Goal: Information Seeking & Learning: Learn about a topic

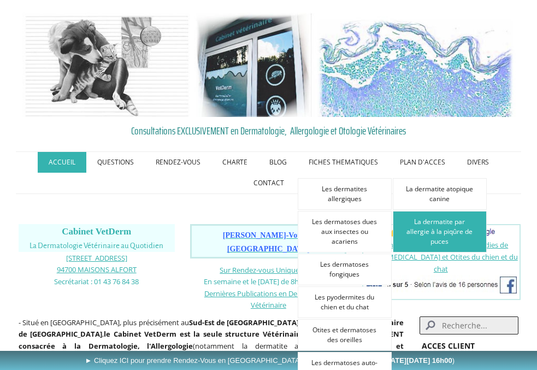
click at [408, 225] on link "La dermatite par allergie à la piqûre de puces" at bounding box center [440, 231] width 94 height 41
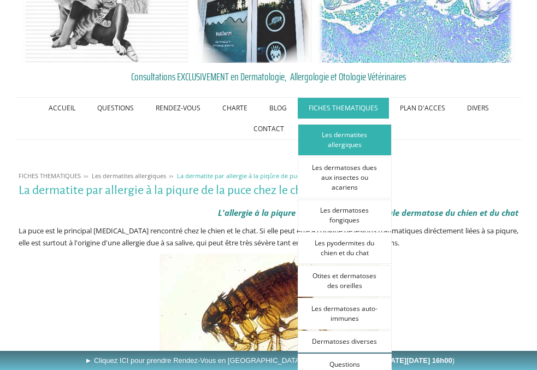
scroll to position [57, 0]
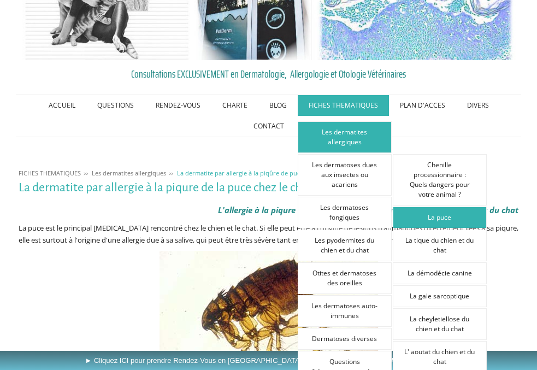
click at [429, 219] on link "La puce" at bounding box center [440, 217] width 94 height 22
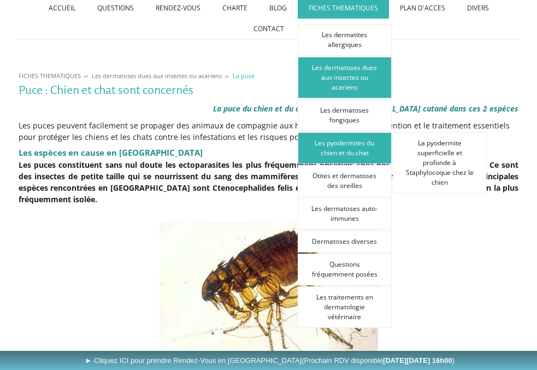
scroll to position [162, 0]
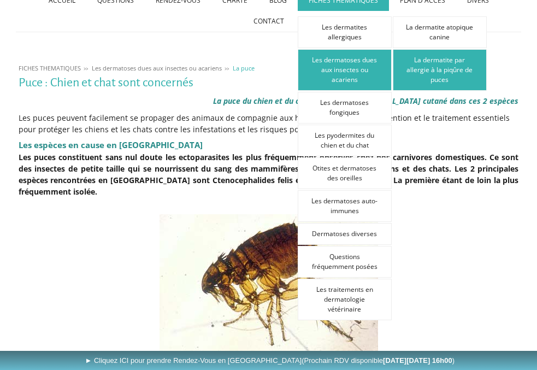
click at [424, 75] on link "La dermatite par allergie à la piqûre de puces" at bounding box center [440, 69] width 94 height 41
